Goal: Download file/media

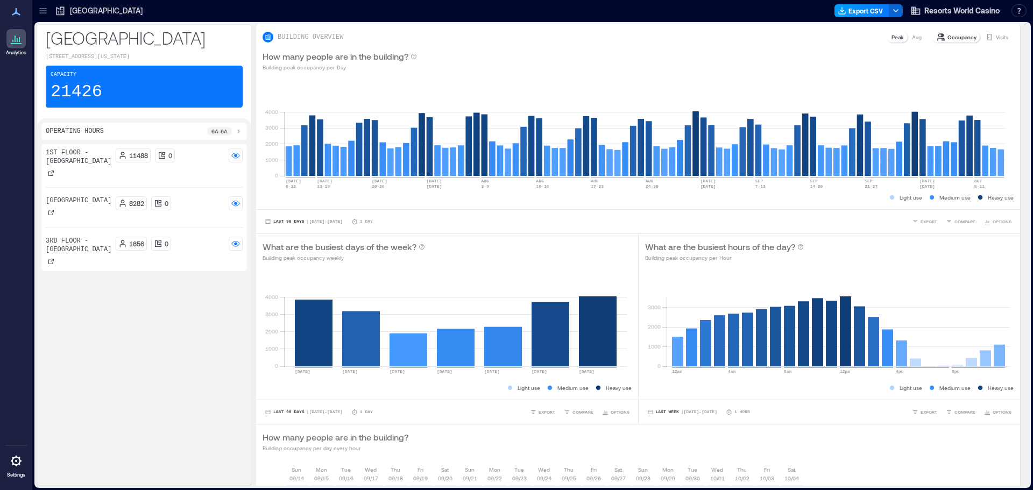
click at [863, 8] on button "Export CSV" at bounding box center [861, 10] width 55 height 13
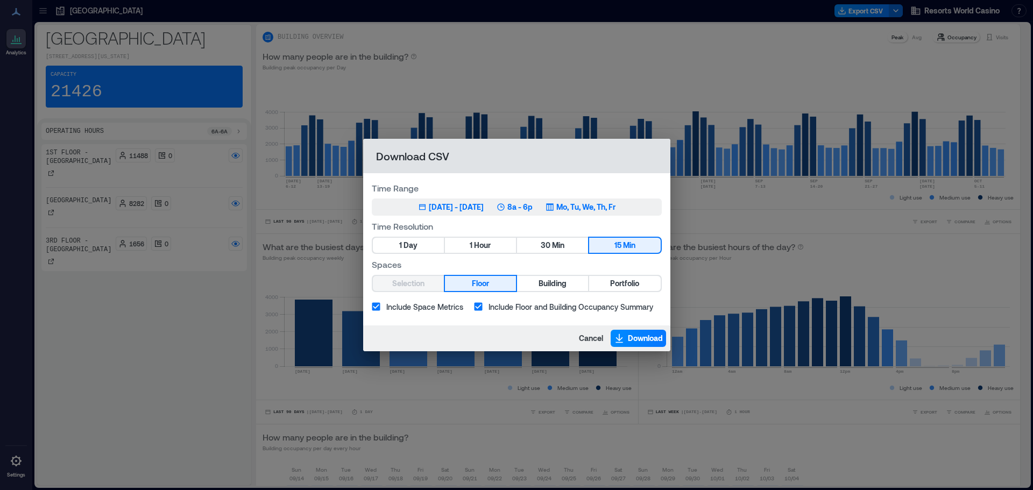
click at [484, 207] on div "[DATE] - [DATE]" at bounding box center [456, 207] width 55 height 11
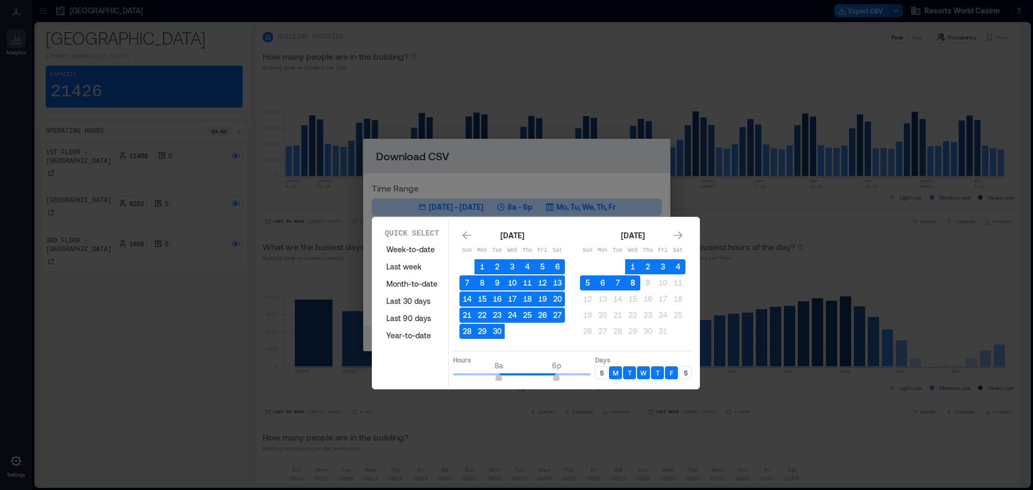
click at [636, 285] on button "8" at bounding box center [632, 282] width 15 height 15
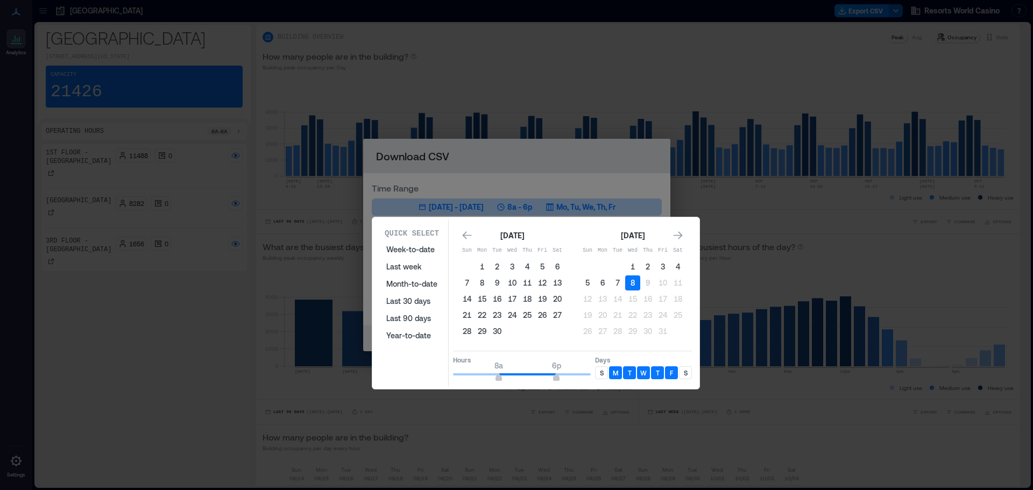
click at [687, 371] on p "S" at bounding box center [686, 372] width 4 height 9
click at [603, 376] on p "S" at bounding box center [602, 372] width 4 height 9
type input "**"
drag, startPoint x: 559, startPoint y: 379, endPoint x: 618, endPoint y: 376, distance: 58.7
click at [618, 376] on div "Hours 8a 12a Days S M T W T F S" at bounding box center [572, 367] width 239 height 32
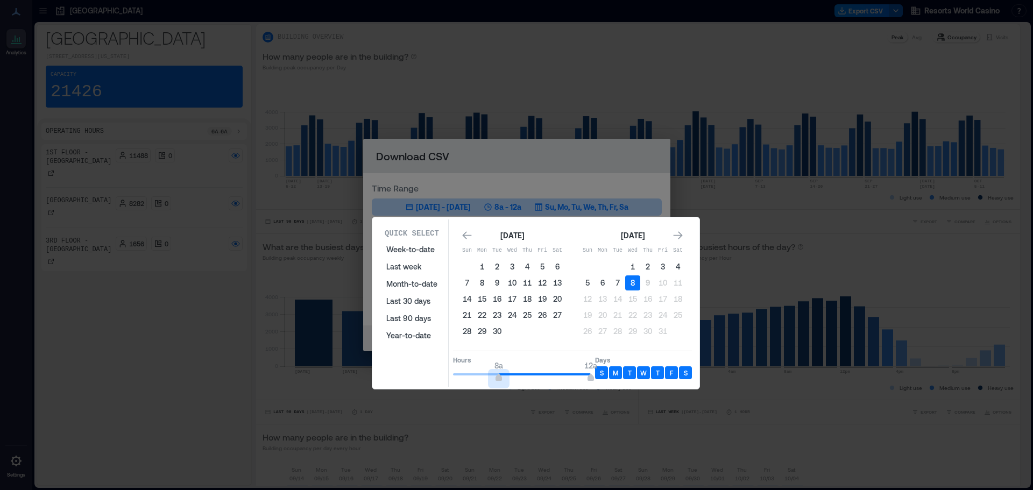
type input "*"
drag, startPoint x: 497, startPoint y: 377, endPoint x: 427, endPoint y: 380, distance: 70.0
click at [427, 380] on div "Quick Select Week-to-date Last week Month-to-date Last 30 days Last 90 days Yea…" at bounding box center [535, 302] width 321 height 167
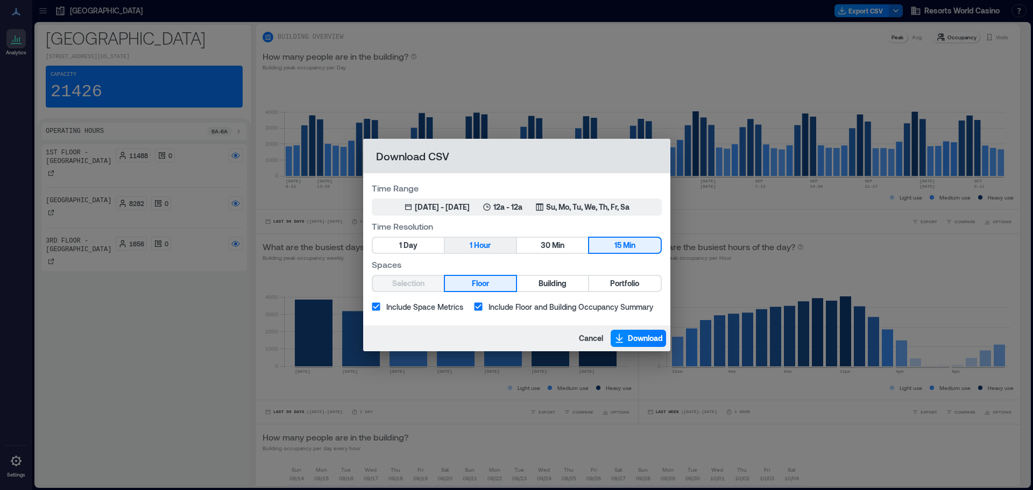
click at [491, 247] on span "Hour" at bounding box center [482, 245] width 17 height 13
click at [634, 283] on span "Portfolio" at bounding box center [624, 283] width 29 height 13
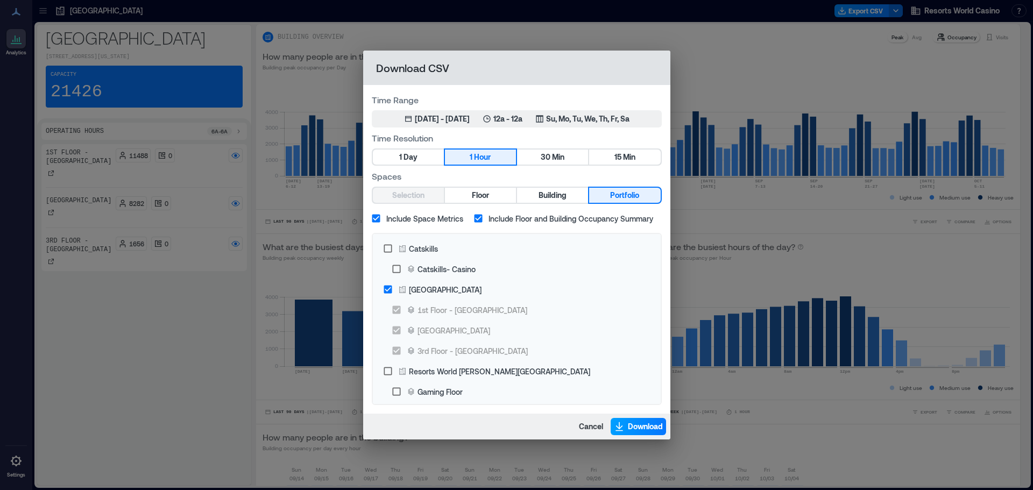
click at [628, 423] on span "Download" at bounding box center [645, 426] width 35 height 11
